Goal: Browse casually

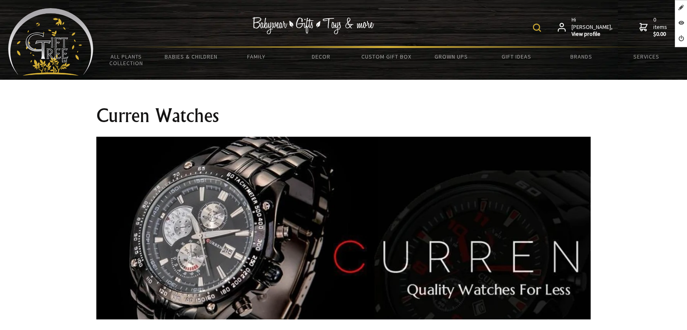
scroll to position [361, 0]
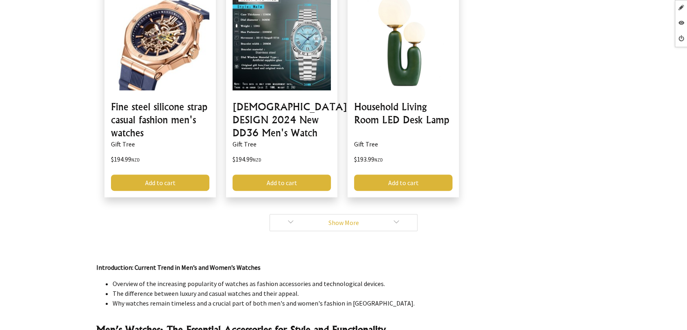
click at [284, 216] on link "Show More" at bounding box center [343, 222] width 148 height 17
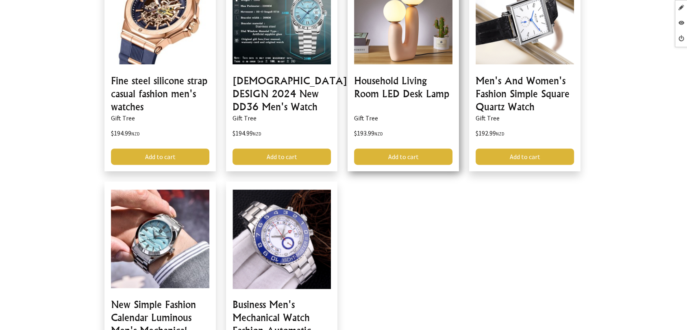
scroll to position [316, 0]
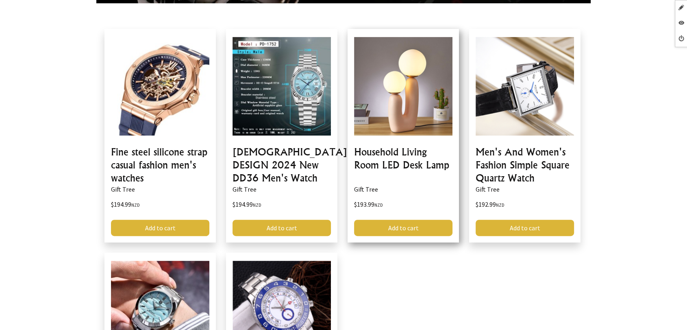
click at [397, 160] on link at bounding box center [403, 135] width 111 height 213
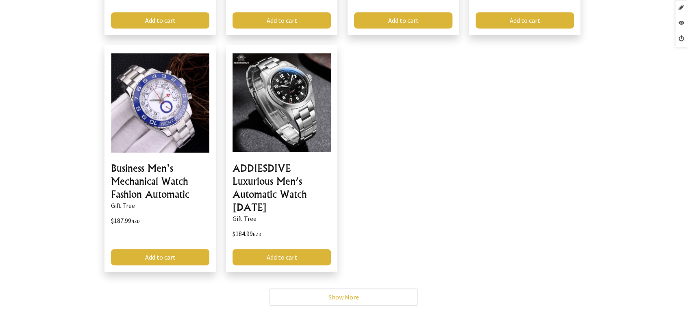
scroll to position [632, 0]
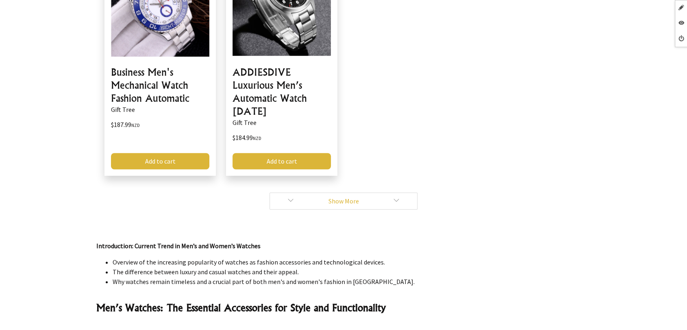
click at [283, 199] on link "Show More" at bounding box center [343, 200] width 148 height 17
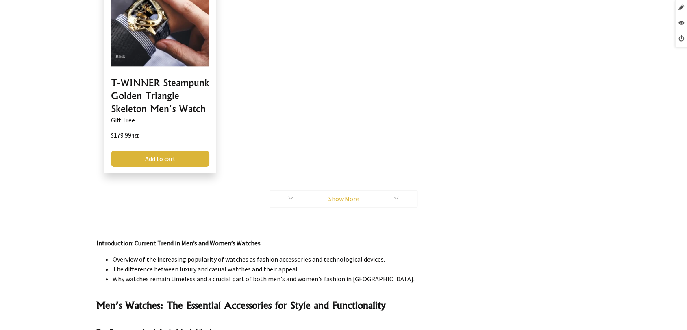
click at [291, 193] on link "Show More" at bounding box center [343, 198] width 148 height 17
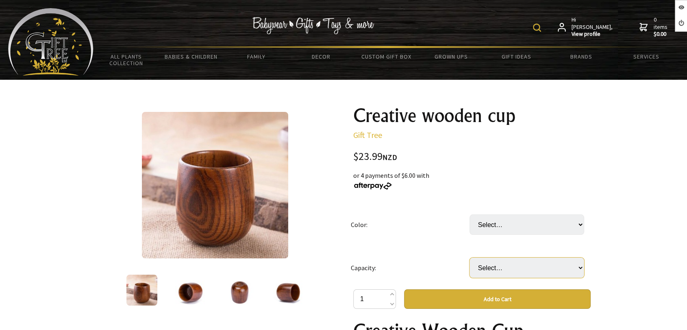
click at [514, 274] on select "Select… 200ml" at bounding box center [526, 267] width 115 height 20
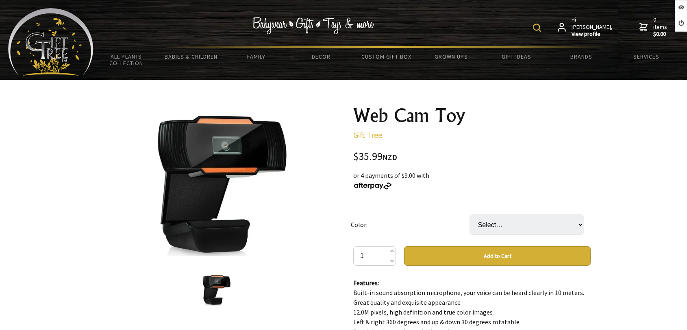
scroll to position [90, 0]
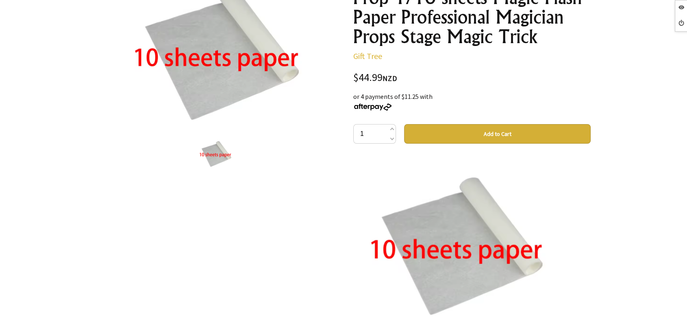
scroll to position [135, 0]
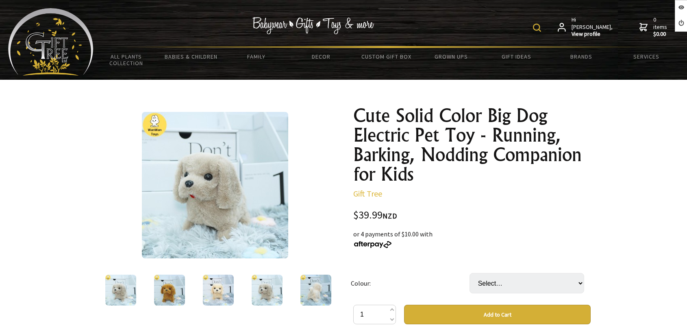
scroll to position [45, 0]
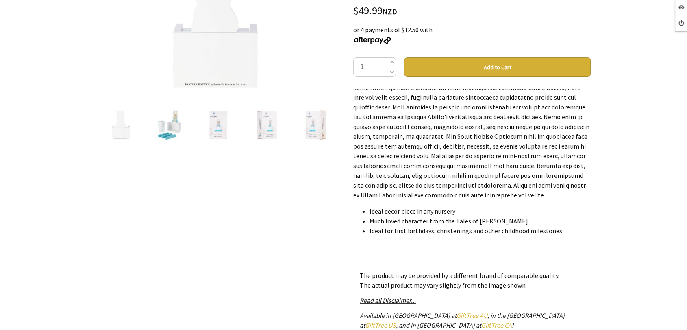
scroll to position [45, 0]
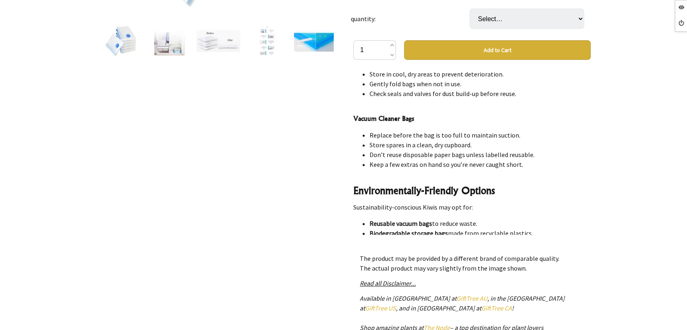
scroll to position [361, 0]
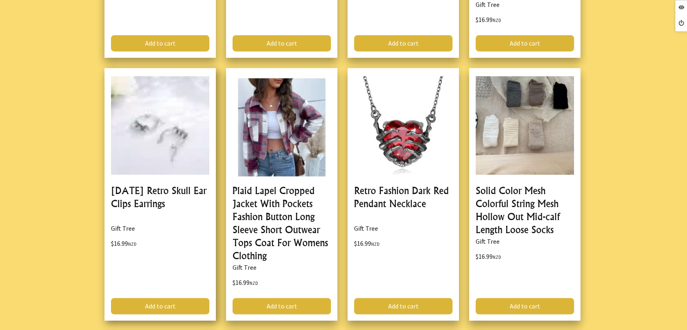
scroll to position [1174, 0]
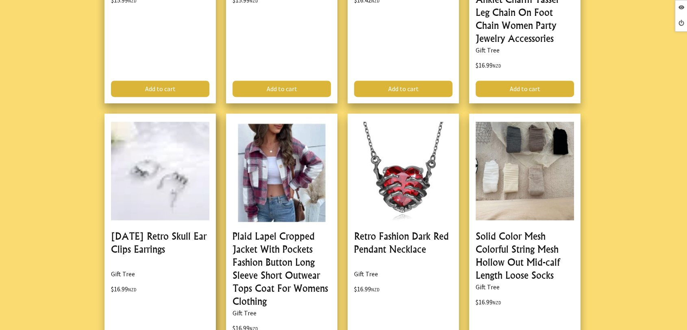
click at [133, 235] on link at bounding box center [159, 239] width 111 height 252
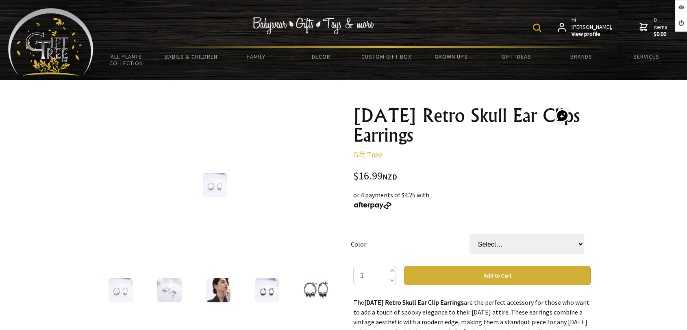
drag, startPoint x: 423, startPoint y: 134, endPoint x: 347, endPoint y: 108, distance: 80.3
copy h1 "[DATE] Retro Skull Ear Clips Earrings"
click at [462, 133] on h1 "[DATE] Retro Skull Ear Clips Earrings" at bounding box center [471, 125] width 237 height 39
drag, startPoint x: 462, startPoint y: 133, endPoint x: 374, endPoint y: 123, distance: 88.3
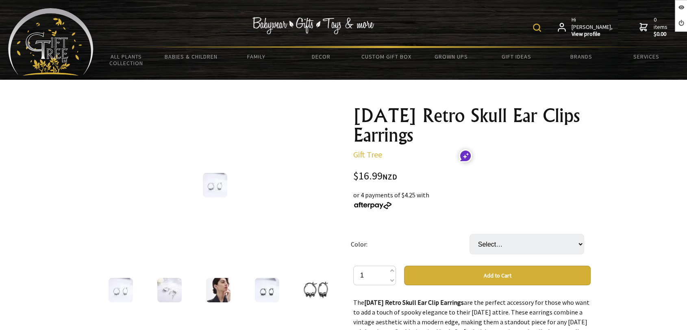
click at [374, 123] on h1 "[DATE] Retro Skull Ear Clips Earrings" at bounding box center [471, 125] width 237 height 39
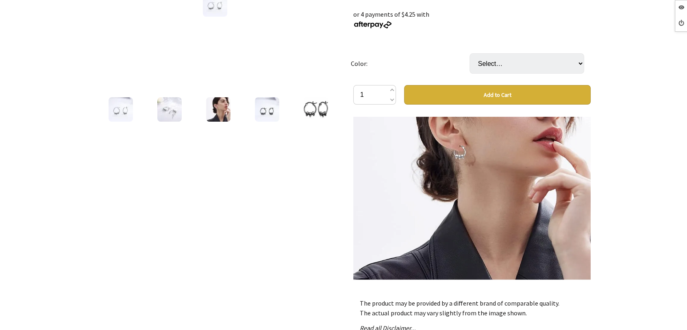
scroll to position [1039, 0]
